Goal: Task Accomplishment & Management: Use online tool/utility

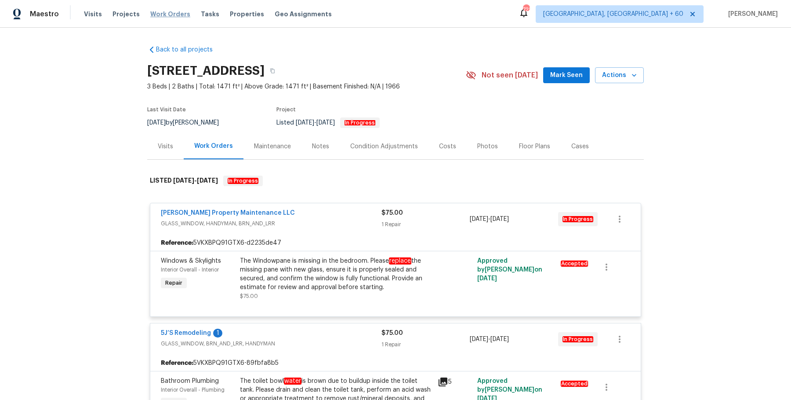
click at [168, 16] on span "Work Orders" at bounding box center [170, 14] width 40 height 9
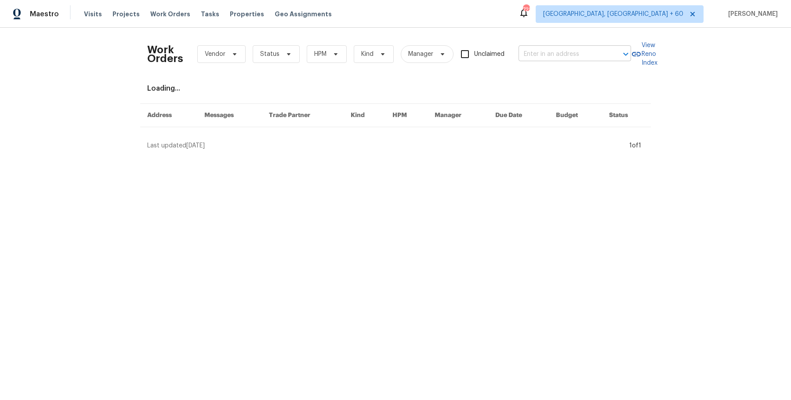
click at [544, 54] on input "text" at bounding box center [563, 54] width 88 height 14
paste input "[STREET_ADDRESS]"
type input "[STREET_ADDRESS]"
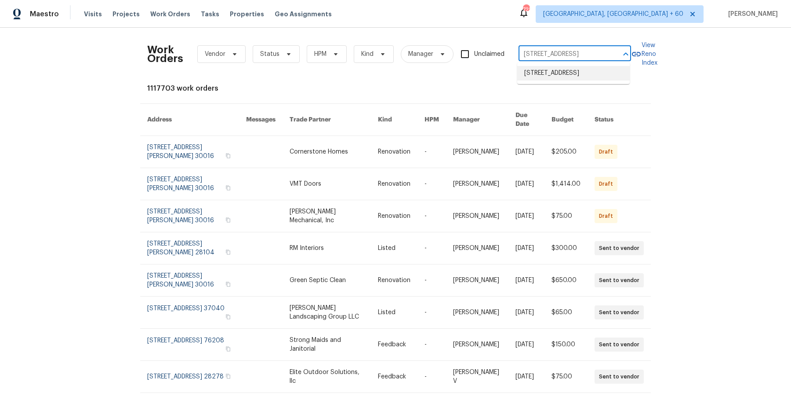
click at [557, 73] on li "[STREET_ADDRESS]" at bounding box center [573, 73] width 113 height 15
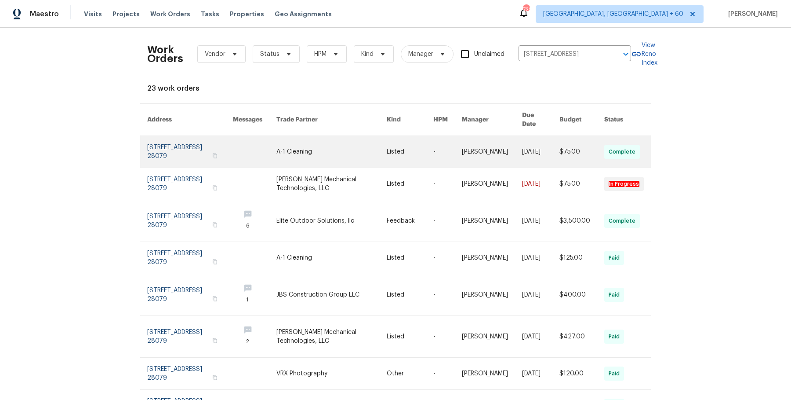
click at [453, 152] on link at bounding box center [447, 152] width 29 height 32
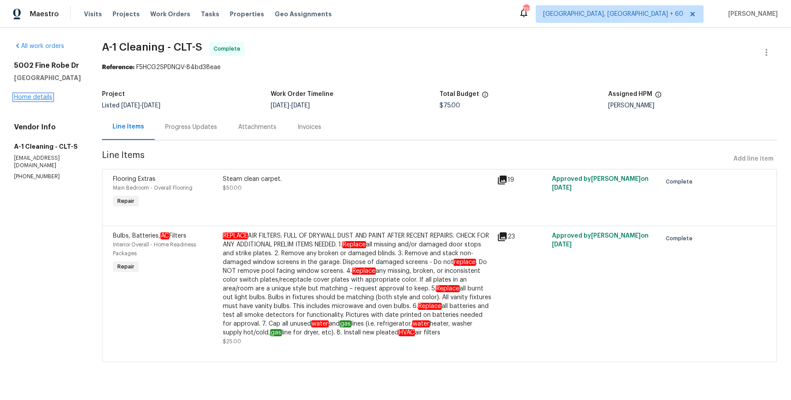
click at [33, 100] on link "Home details" at bounding box center [33, 97] width 38 height 6
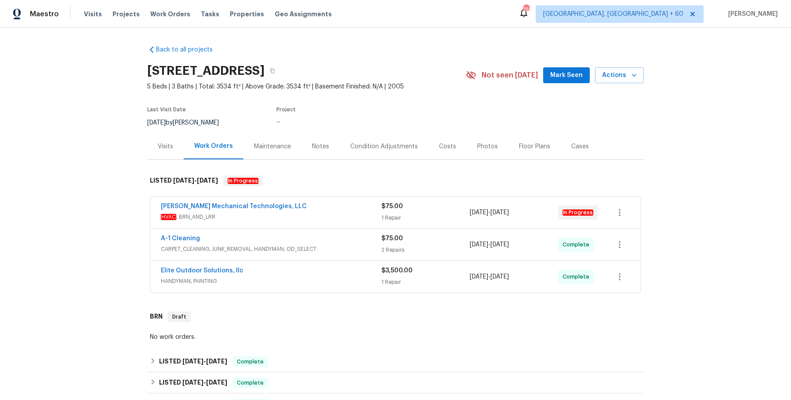
click at [328, 215] on span "HVAC , BRN_AND_LRR" at bounding box center [271, 216] width 221 height 9
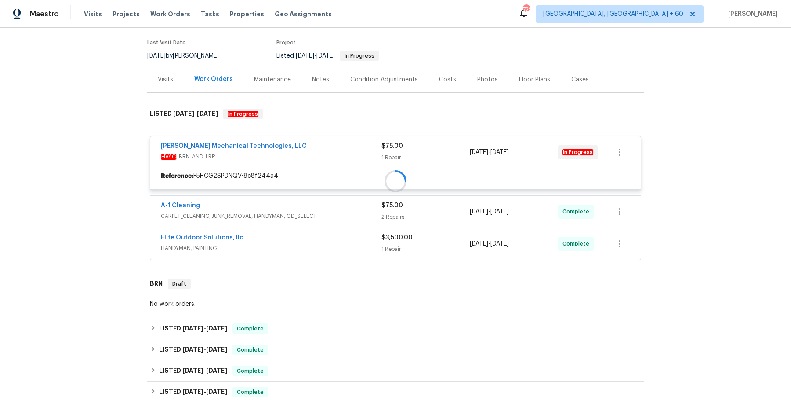
scroll to position [74, 0]
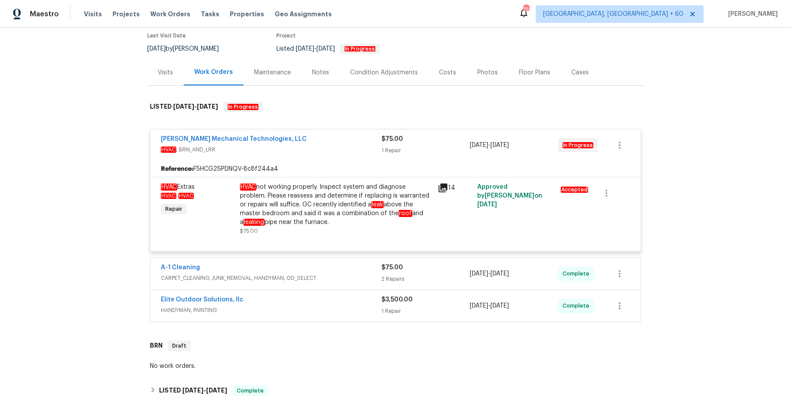
click at [314, 278] on span "CARPET_CLEANING, JUNK_REMOVAL, HANDYMAN, OD_SELECT" at bounding box center [271, 277] width 221 height 9
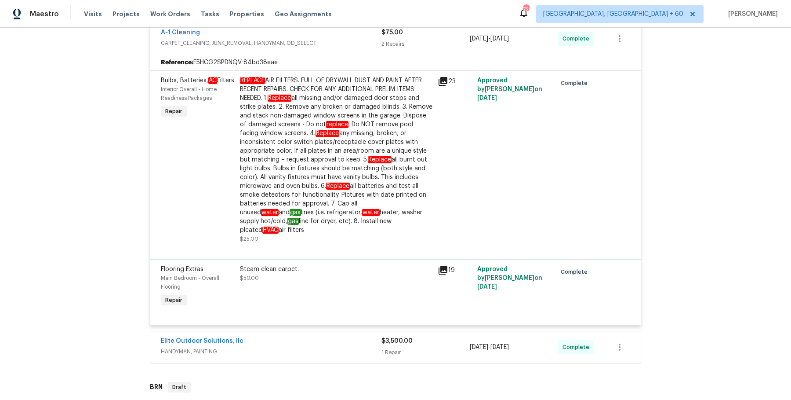
scroll to position [418, 0]
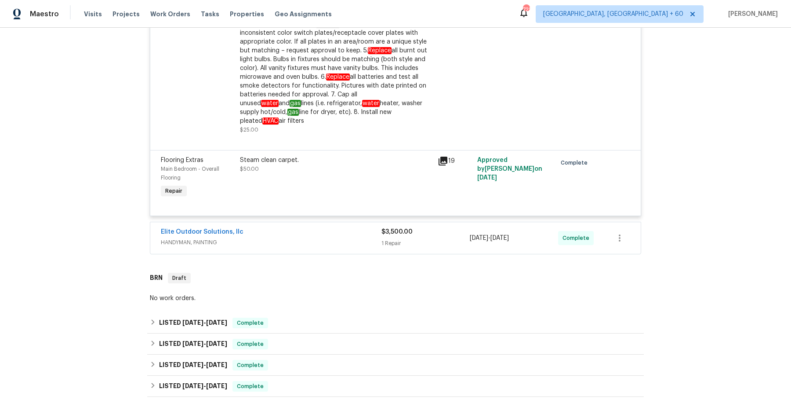
click at [355, 228] on div "Elite Outdoor Solutions, llc" at bounding box center [271, 232] width 221 height 11
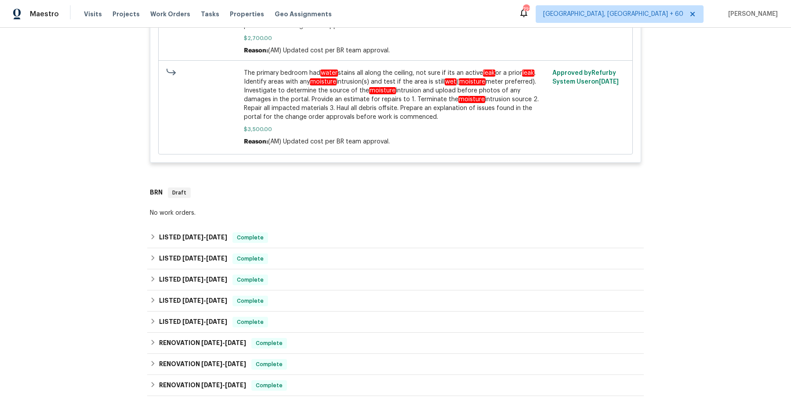
scroll to position [829, 0]
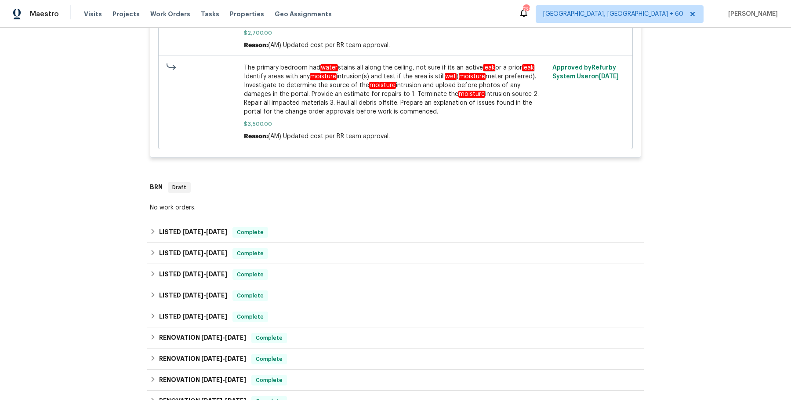
click at [355, 201] on div "No work orders." at bounding box center [395, 207] width 497 height 13
click at [345, 227] on div "LISTED [DATE] - [DATE] Complete" at bounding box center [395, 232] width 491 height 11
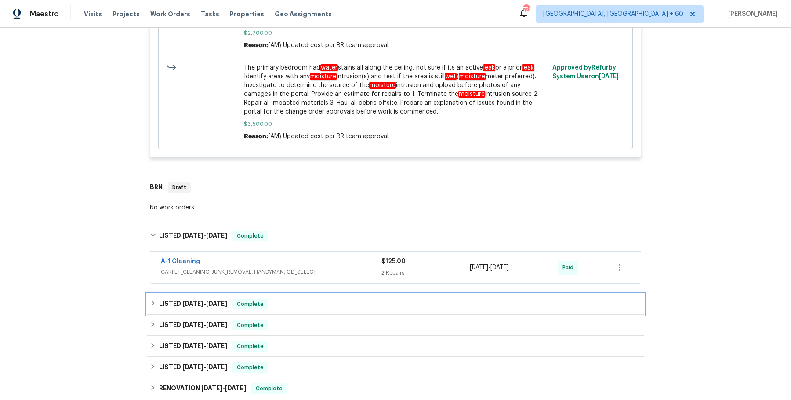
click at [339, 298] on div "LISTED [DATE] - [DATE] Complete" at bounding box center [395, 303] width 491 height 11
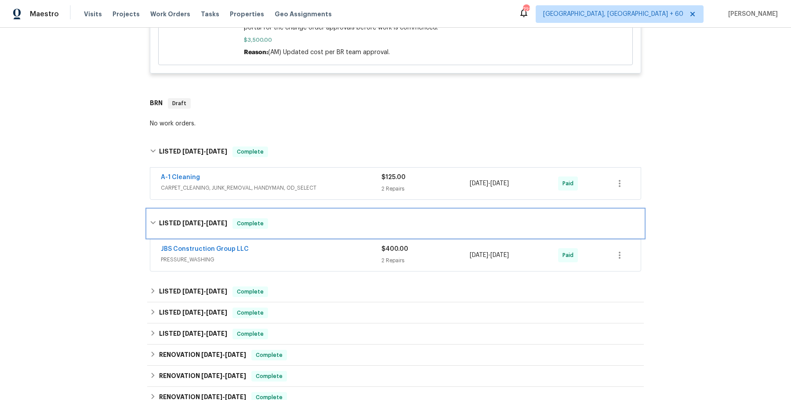
scroll to position [0, 0]
